Goal: Task Accomplishment & Management: Manage account settings

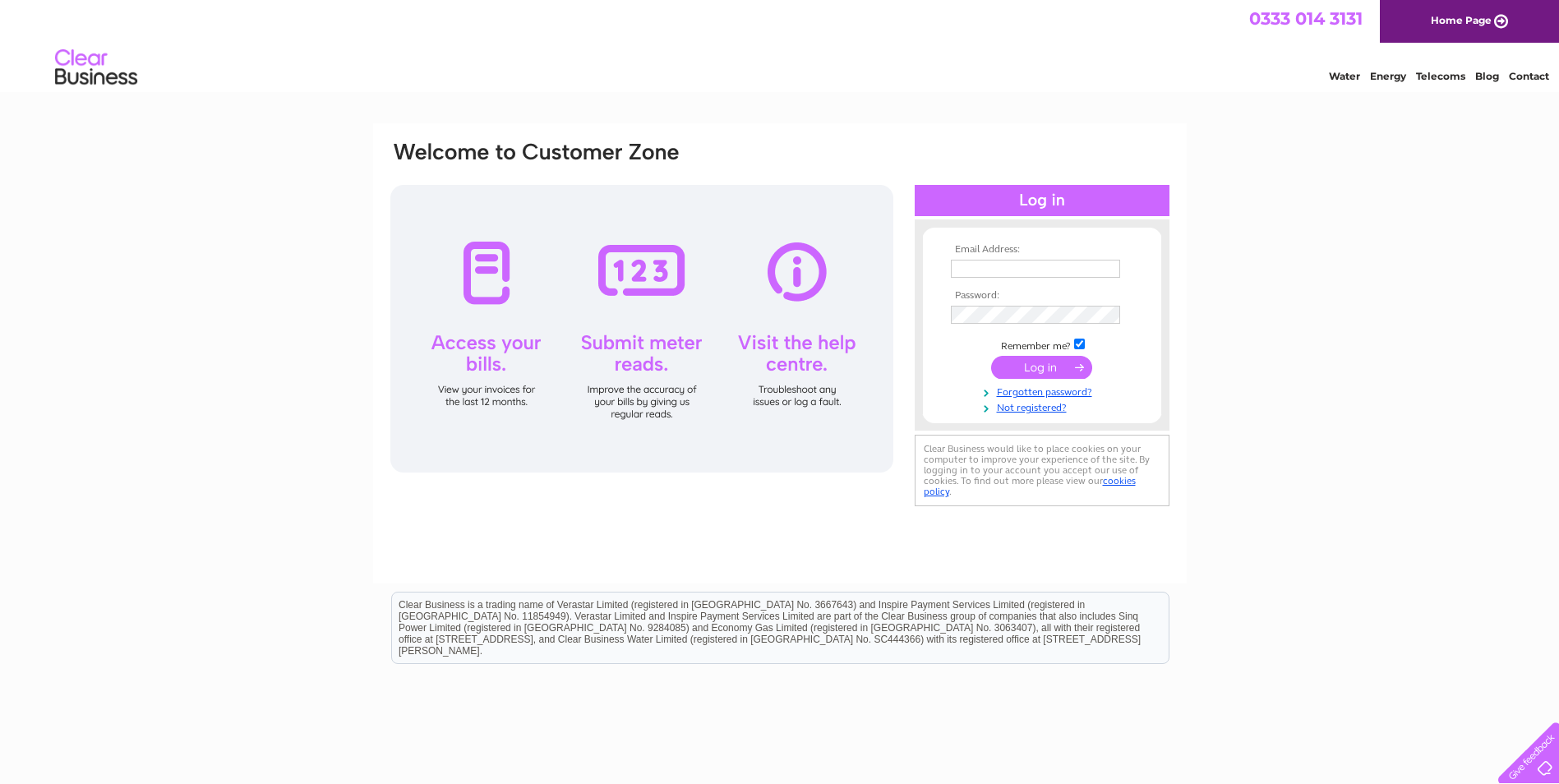
click at [1038, 268] on input "text" at bounding box center [1035, 268] width 169 height 18
type input "sales@somers-fishing.com"
click at [1051, 367] on input "submit" at bounding box center [1041, 366] width 101 height 23
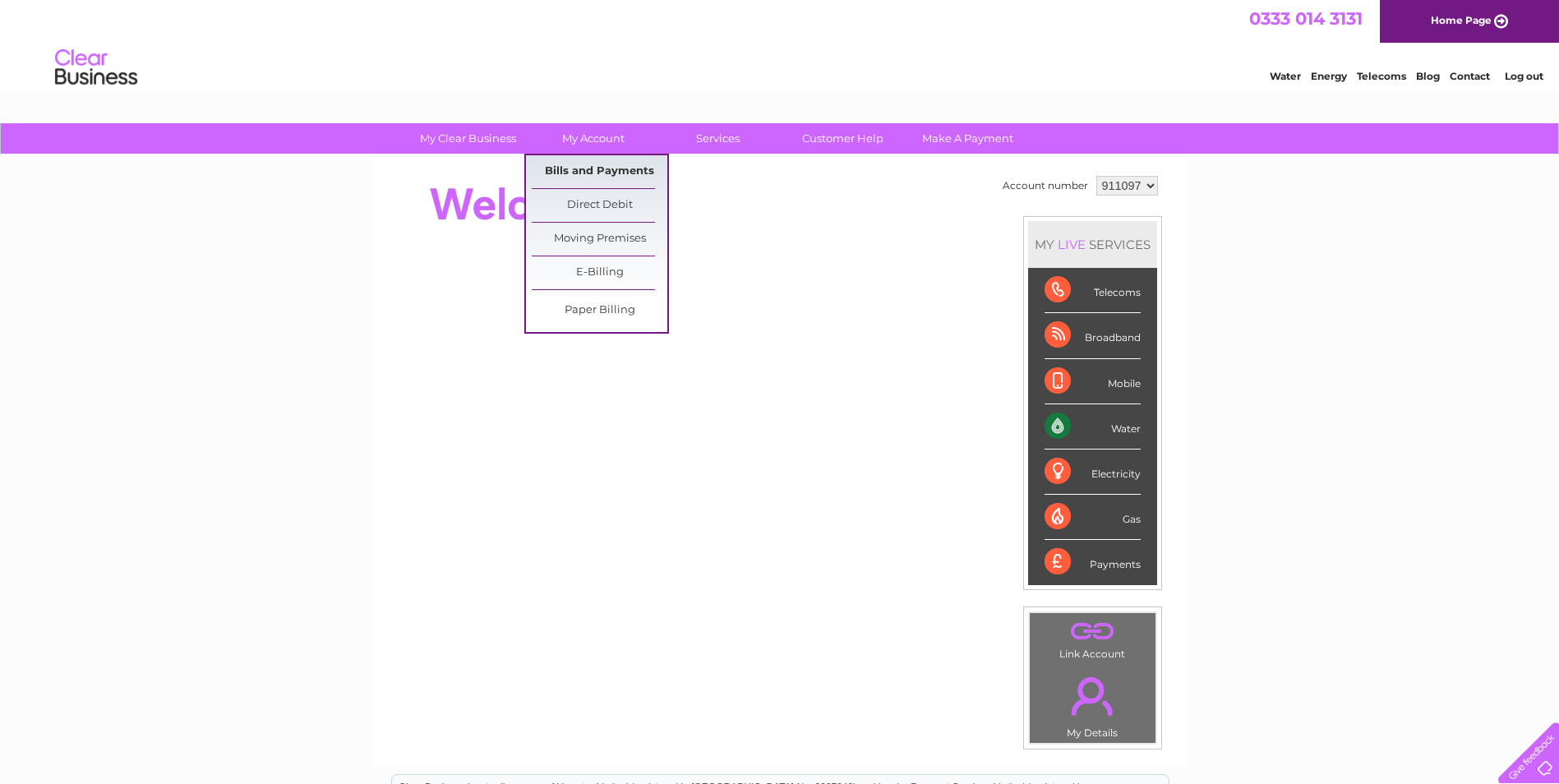
click at [595, 163] on link "Bills and Payments" at bounding box center [599, 172] width 135 height 33
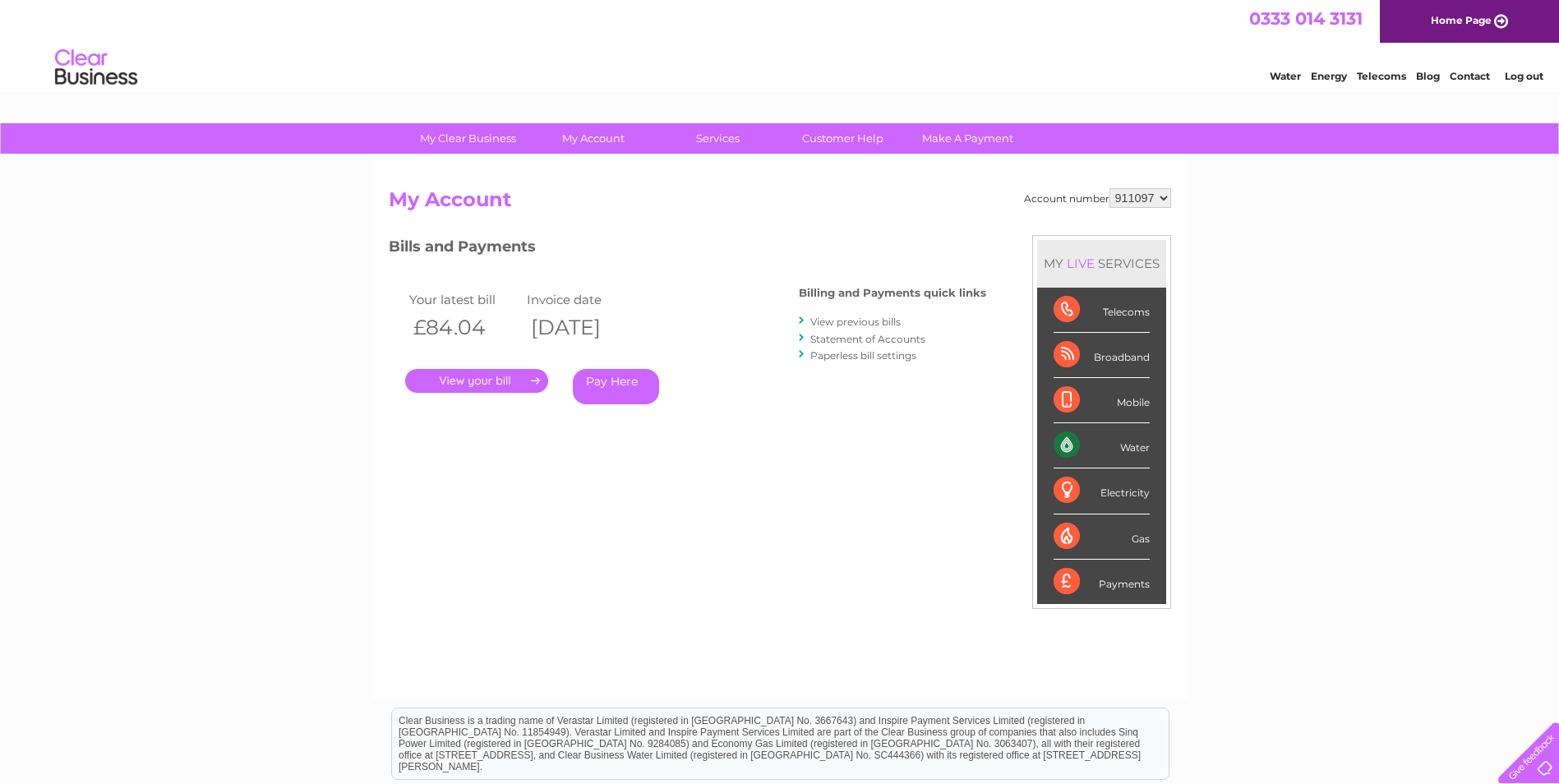
click at [451, 376] on link "." at bounding box center [476, 381] width 143 height 24
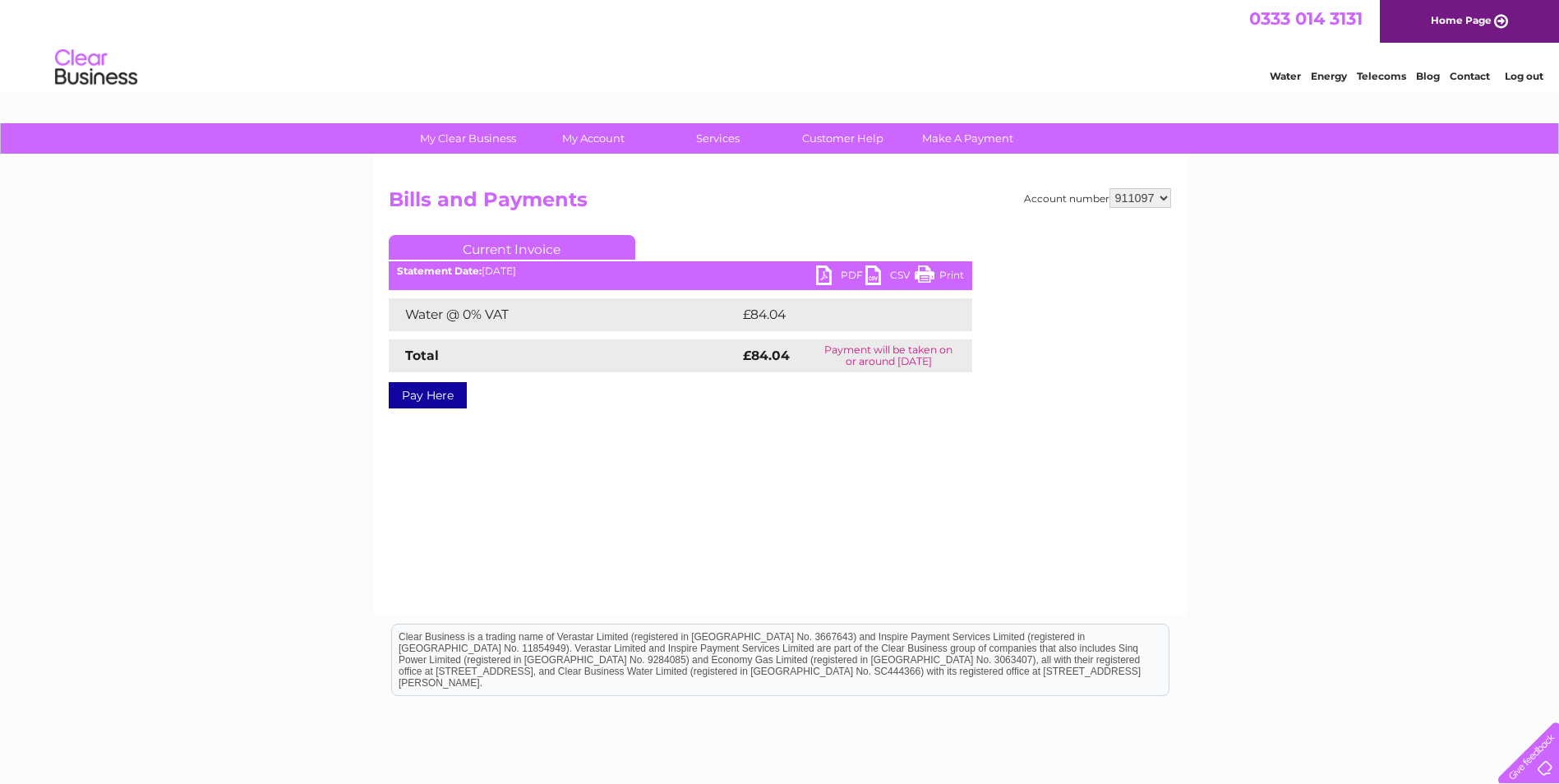
click at [835, 274] on link "PDF" at bounding box center [840, 277] width 49 height 24
